Goal: Check status

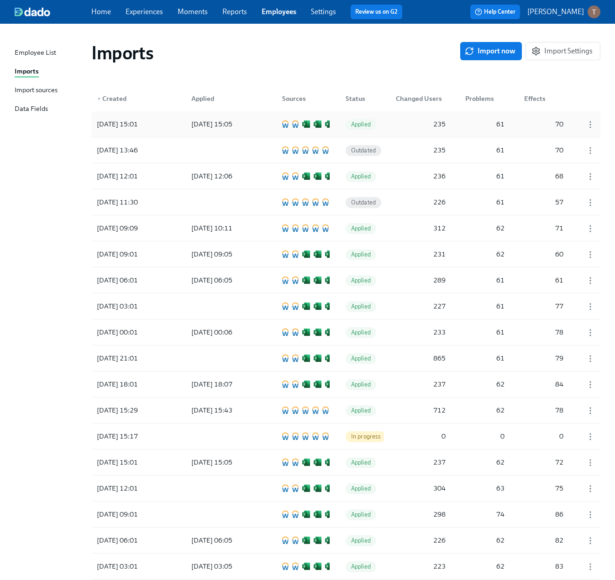
click at [216, 120] on div "[DATE] 15:05" at bounding box center [212, 124] width 48 height 11
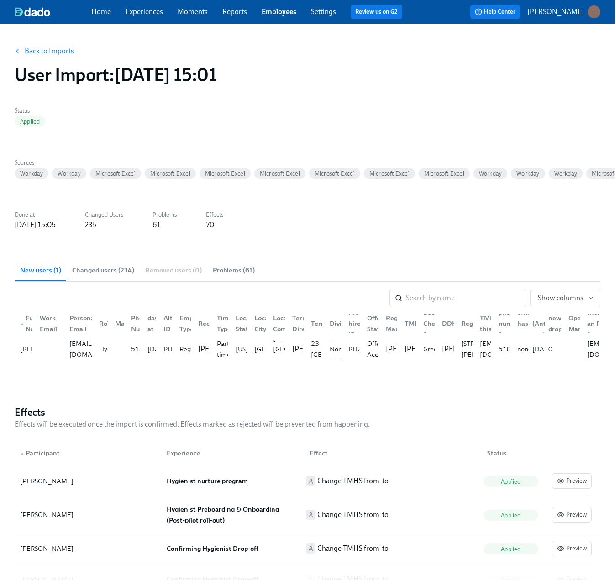
click at [39, 43] on button "Back to Imports" at bounding box center [44, 51] width 71 height 18
click at [47, 50] on link "Back to Imports" at bounding box center [49, 51] width 49 height 9
